Goal: Find specific page/section: Find specific page/section

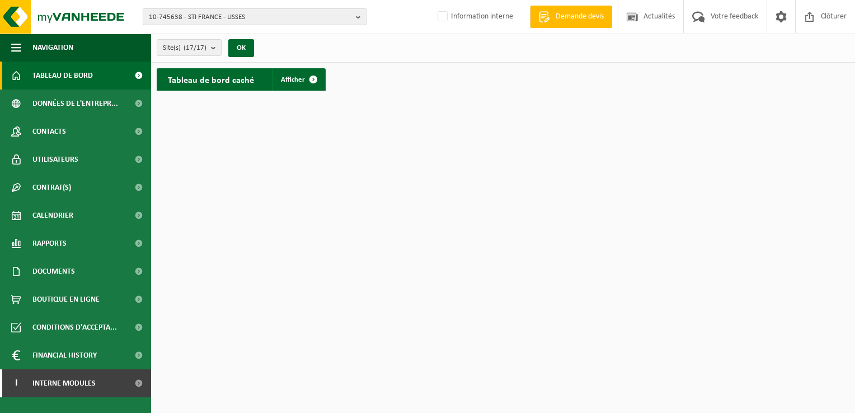
click at [360, 15] on b "button" at bounding box center [361, 17] width 10 height 16
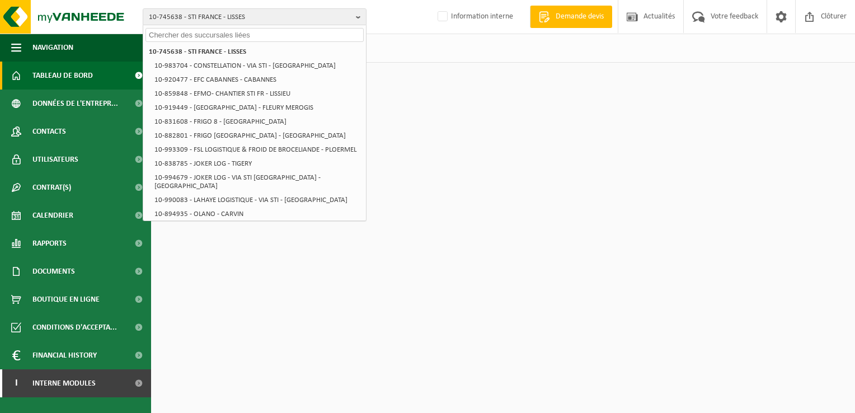
click at [186, 36] on input "text" at bounding box center [254, 35] width 218 height 14
paste input "10-959563"
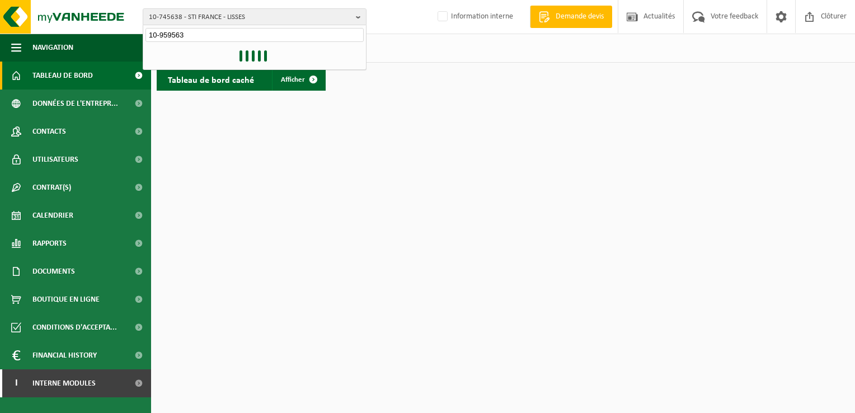
type input "10-959563"
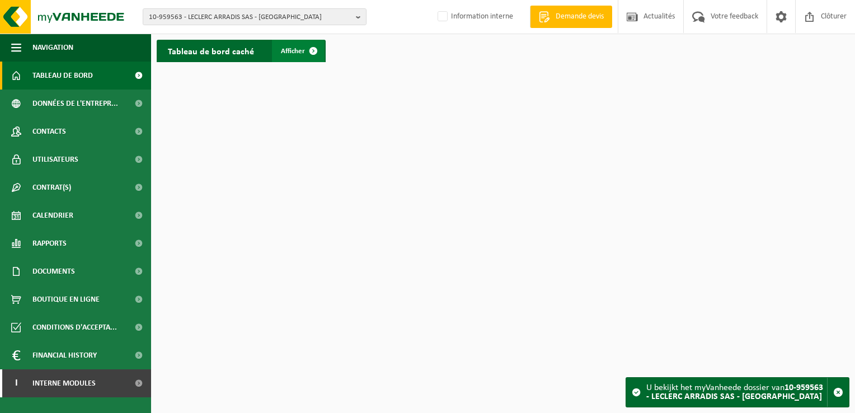
click at [293, 51] on span "Afficher" at bounding box center [293, 51] width 24 height 7
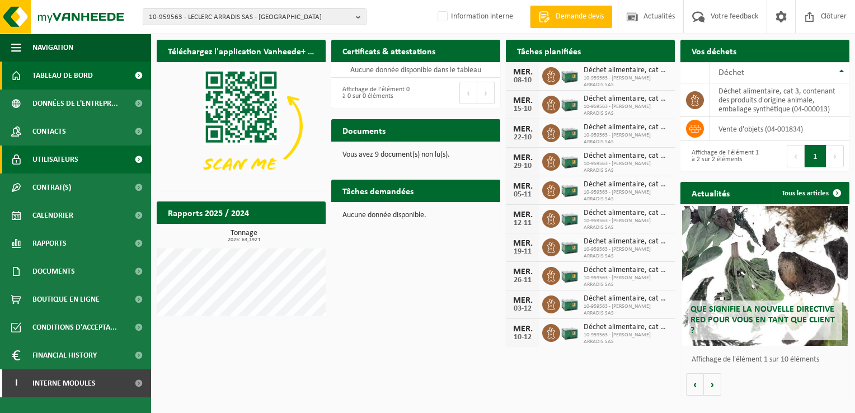
click at [59, 158] on span "Utilisateurs" at bounding box center [55, 159] width 46 height 28
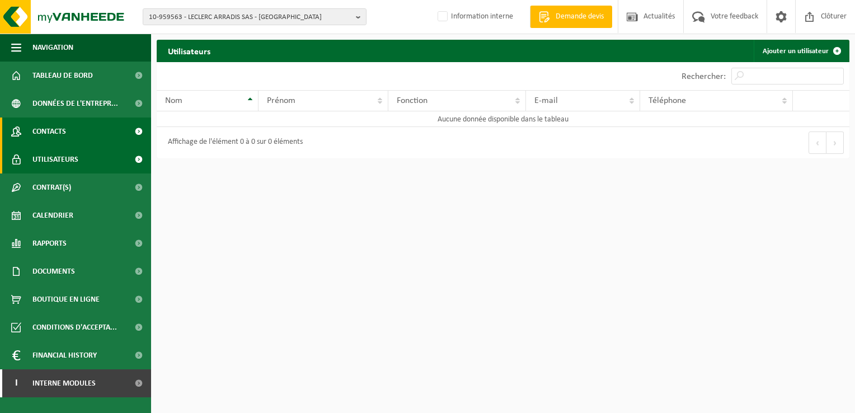
click at [50, 129] on span "Contacts" at bounding box center [49, 131] width 34 height 28
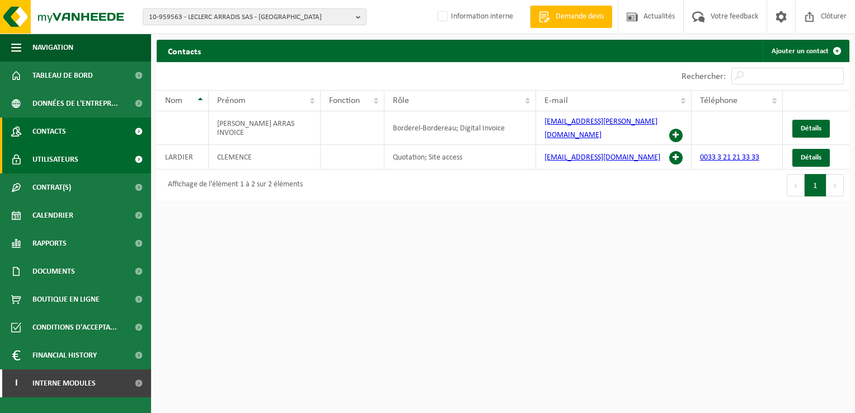
click at [64, 161] on span "Utilisateurs" at bounding box center [55, 159] width 46 height 28
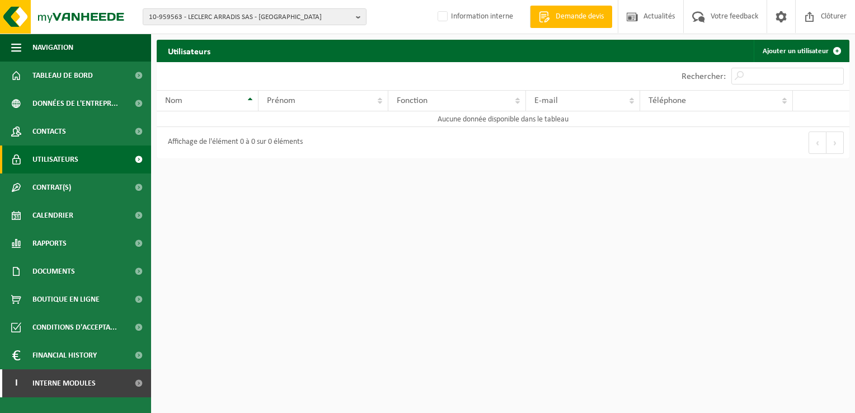
click at [64, 161] on span "Utilisateurs" at bounding box center [55, 159] width 46 height 28
click at [54, 131] on span "Contacts" at bounding box center [49, 131] width 34 height 28
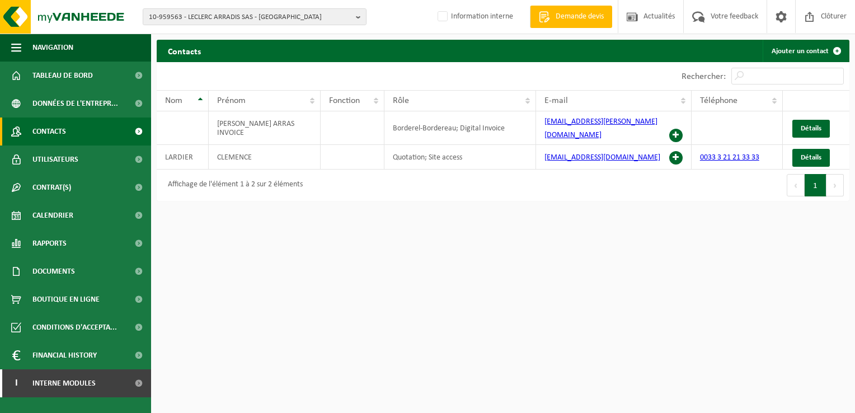
click at [463, 323] on html "10-959563 - LECLERC ARRADIS SAS - [GEOGRAPHIC_DATA] 10-892937 - PILOTAGE CPTE L…" at bounding box center [427, 206] width 855 height 413
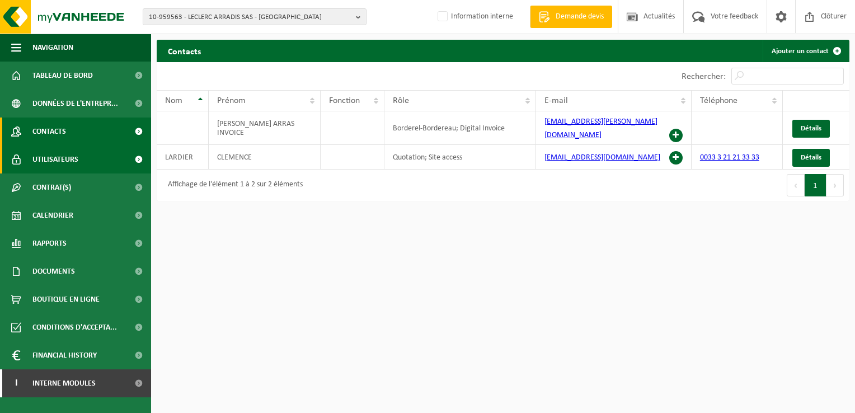
click at [64, 159] on span "Utilisateurs" at bounding box center [55, 159] width 46 height 28
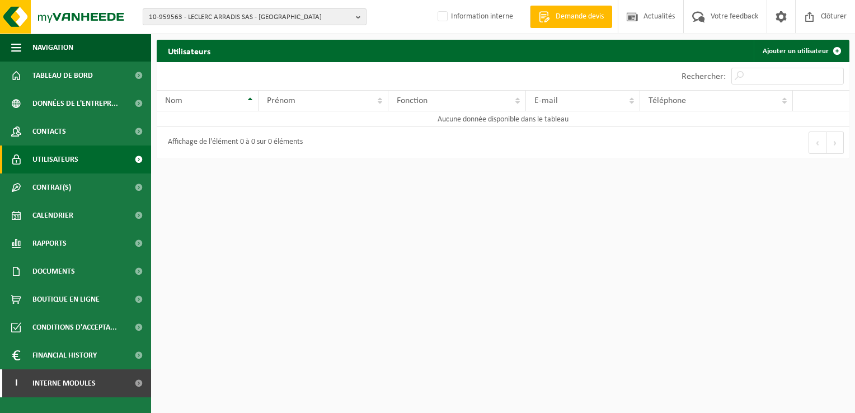
click at [264, 16] on span "10-959563 - LECLERC ARRADIS SAS - ARRAS" at bounding box center [250, 17] width 203 height 17
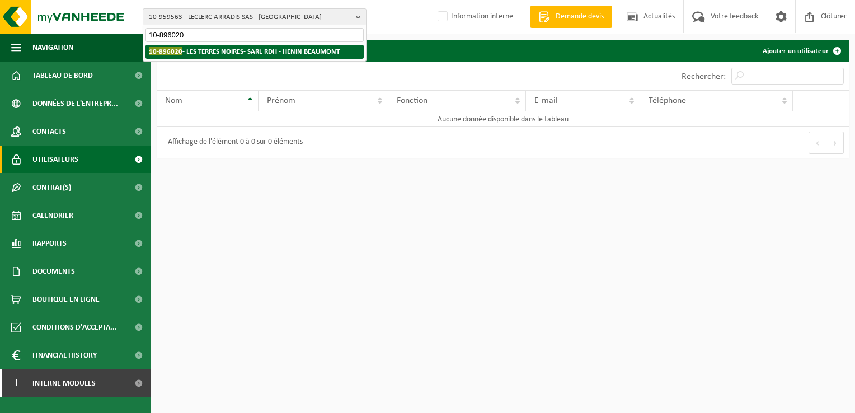
type input "10-896020"
click at [272, 50] on strong "10-896020 - LES TERRES NOIRES- SARL RDH - HENIN BEAUMONT" at bounding box center [244, 51] width 191 height 8
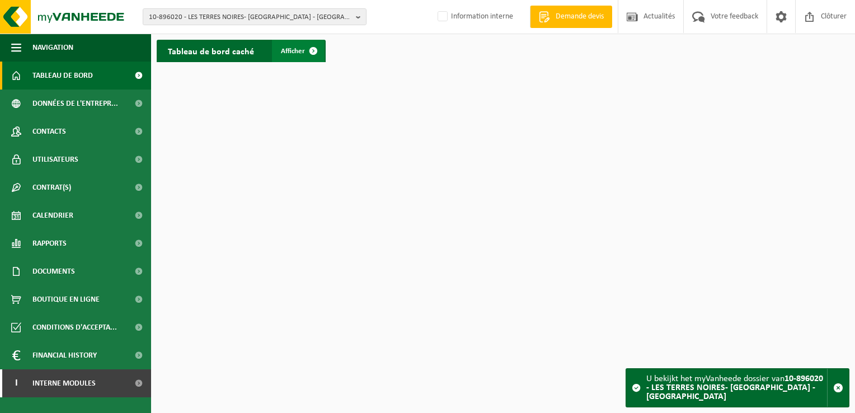
click at [286, 48] on span "Afficher" at bounding box center [293, 51] width 24 height 7
